Goal: Task Accomplishment & Management: Manage account settings

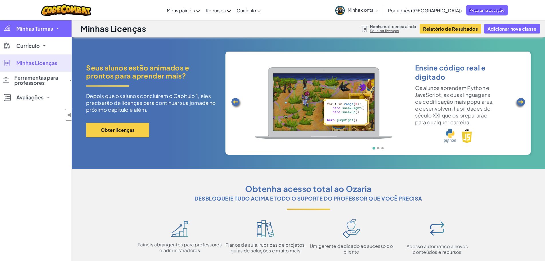
click at [52, 35] on link "Minhas Turmas" at bounding box center [36, 28] width 72 height 17
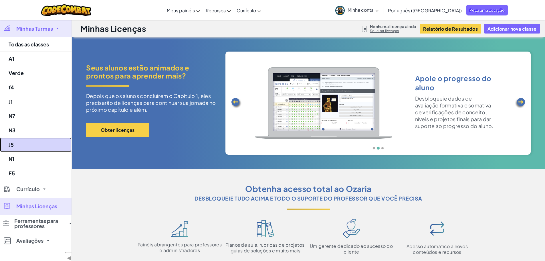
click at [50, 149] on link "J5" at bounding box center [36, 144] width 72 height 14
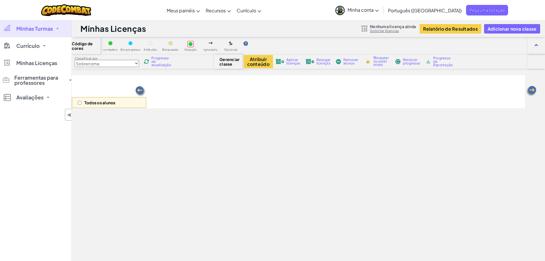
select select "560f1a9f22961295f9427742"
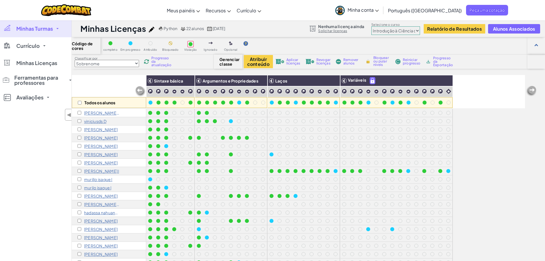
click at [45, 29] on font "Minhas Turmas" at bounding box center [34, 28] width 37 height 7
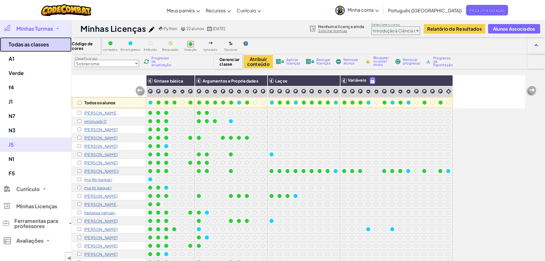
click at [40, 41] on font "Todas as classes" at bounding box center [29, 44] width 40 height 7
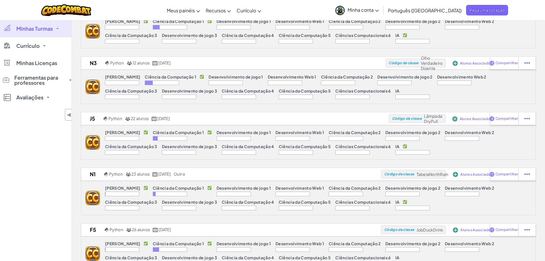
scroll to position [267, 0]
click at [465, 117] on font "Alunos Associados" at bounding box center [476, 118] width 32 height 4
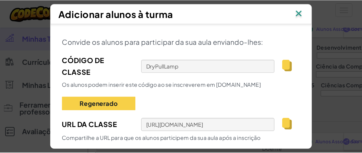
scroll to position [365, 0]
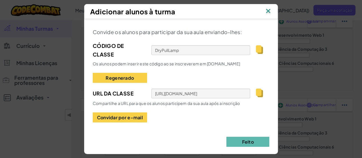
click at [187, 57] on div "Convide os alunos para participar da sua aula enviando-lhes: Código de classe D…" at bounding box center [181, 74] width 177 height 95
